Goal: Check status: Check status

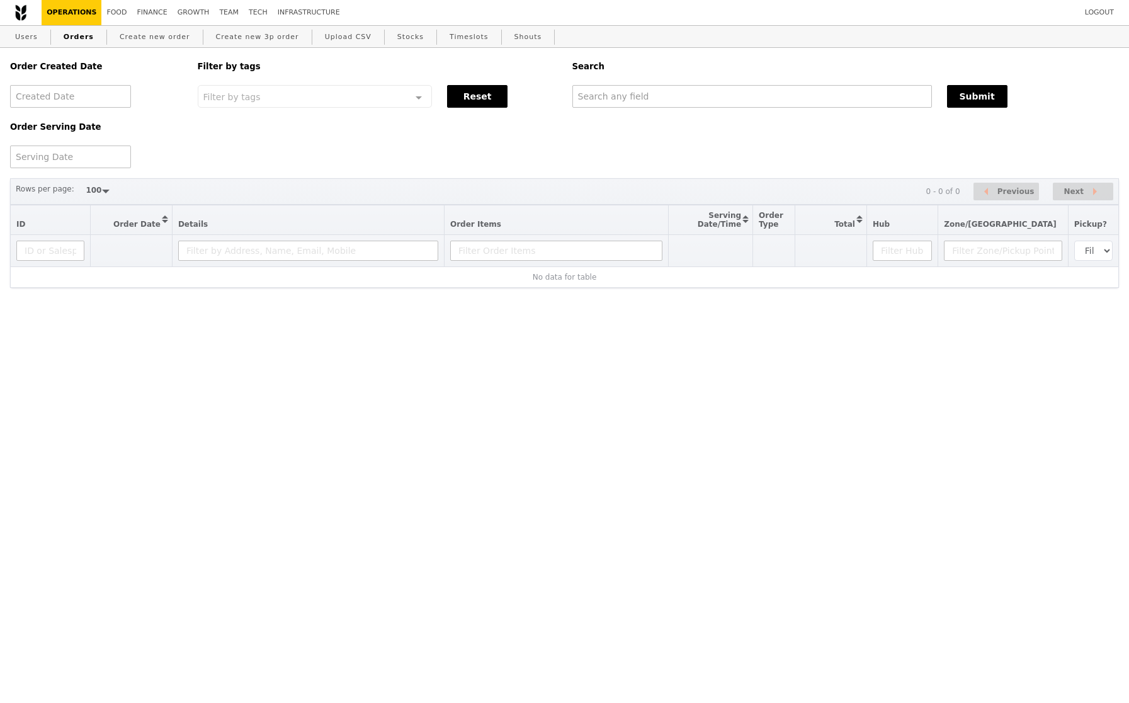
select select "100"
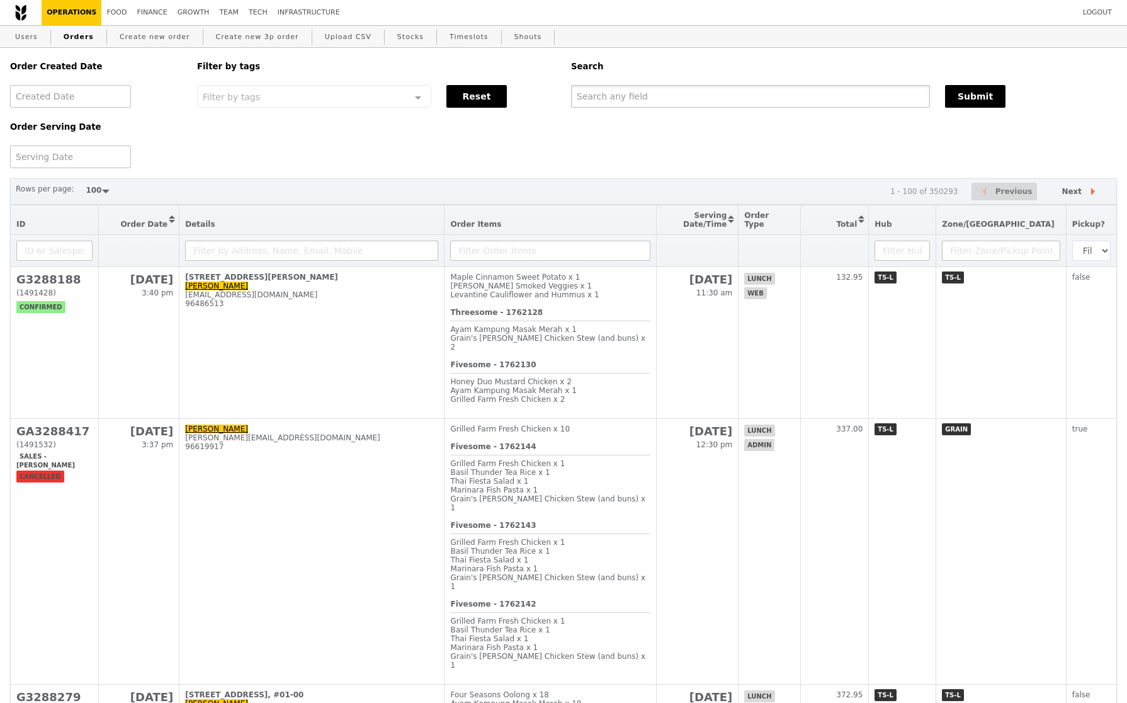
click at [655, 99] on input "text" at bounding box center [750, 96] width 359 height 23
paste input "sabrina ooi"
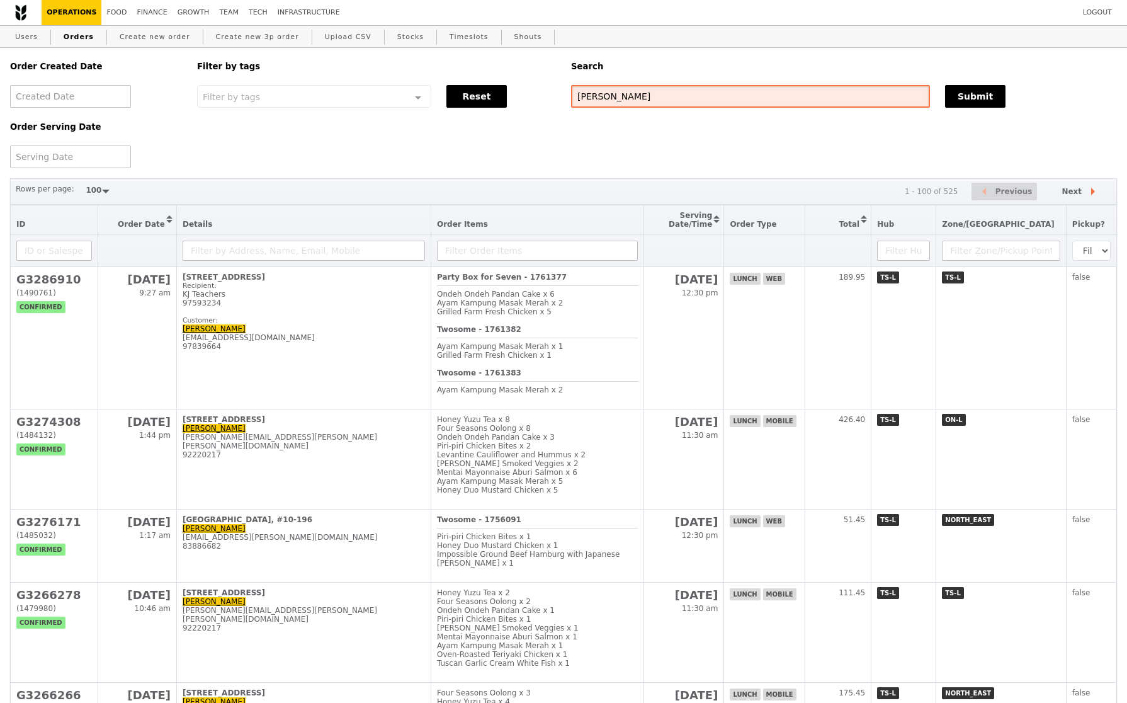
click at [610, 98] on input "sabrina ooi" at bounding box center [750, 96] width 359 height 23
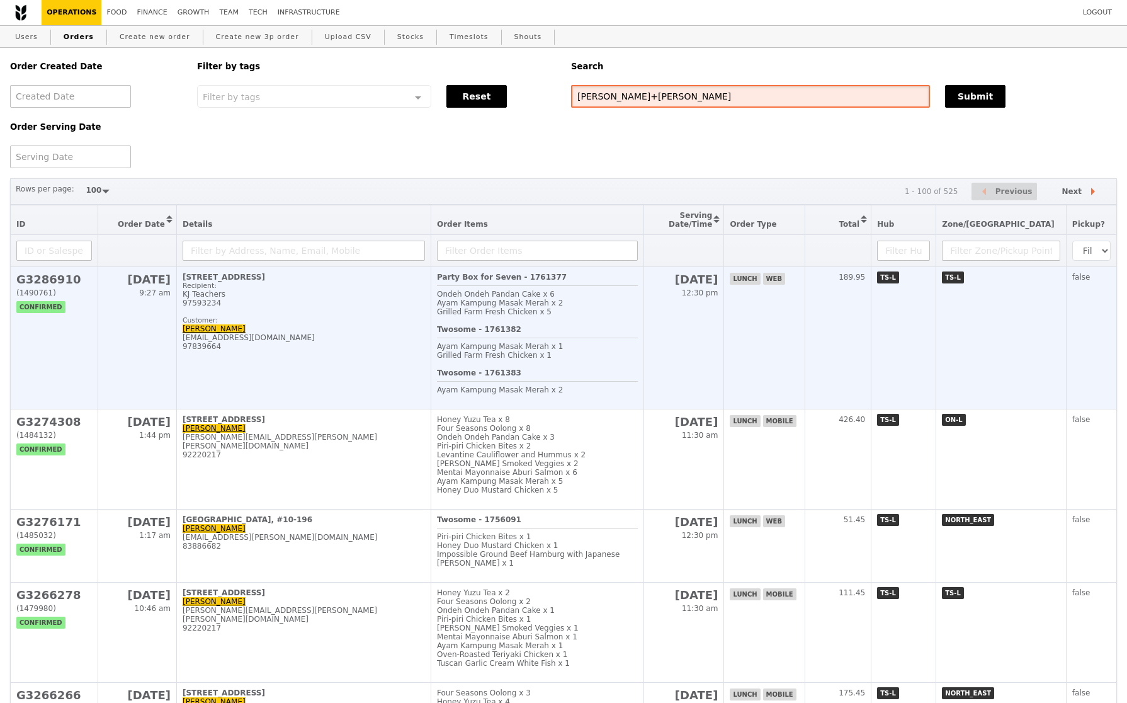
type input "sabrina+ooi"
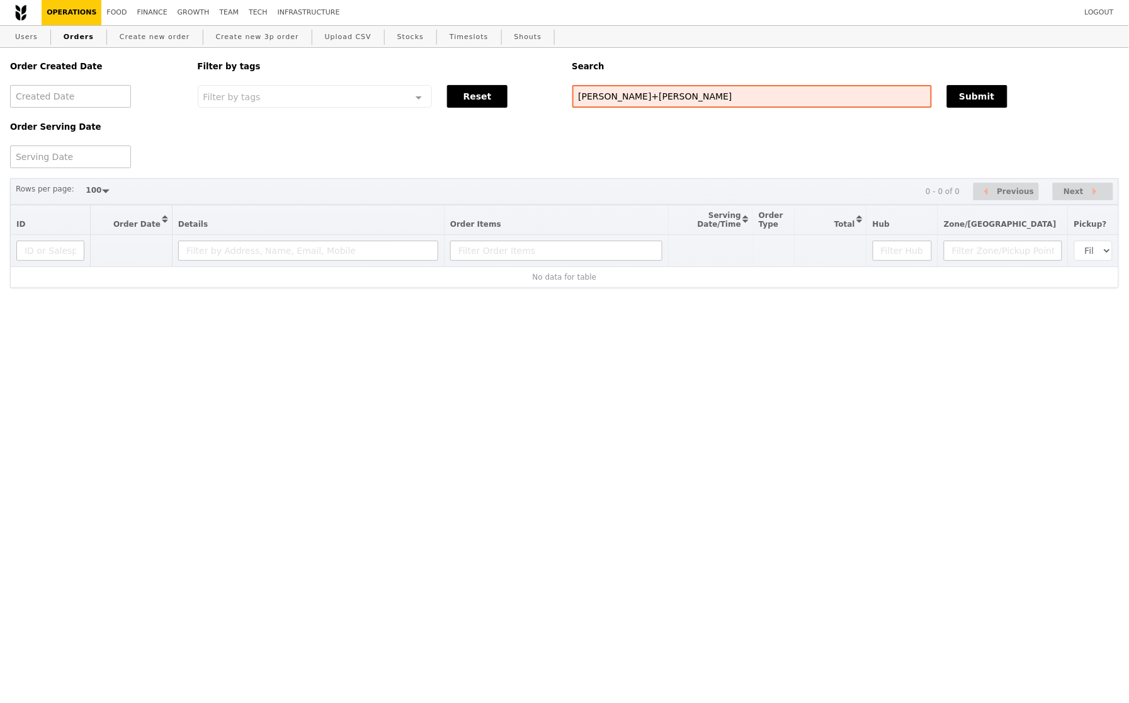
click at [524, 148] on div "Order Created Date Order Serving Date Filter by tags Filter by tags Meal_Plan W…" at bounding box center [565, 108] width 1124 height 120
